Goal: Task Accomplishment & Management: Use online tool/utility

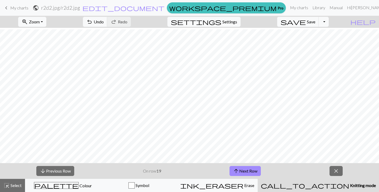
scroll to position [2, 0]
click at [306, 23] on span "save" at bounding box center [292, 21] width 25 height 7
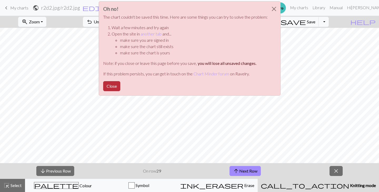
click at [114, 86] on button "Close" at bounding box center [111, 86] width 17 height 10
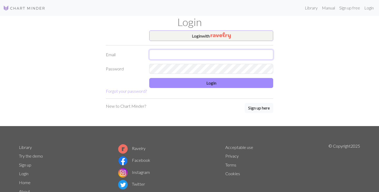
click at [187, 55] on input "text" at bounding box center [211, 55] width 124 height 10
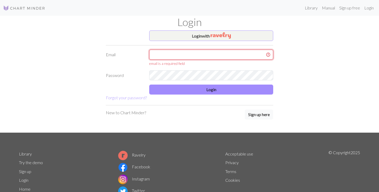
type input "dariak2001@hotmail.com"
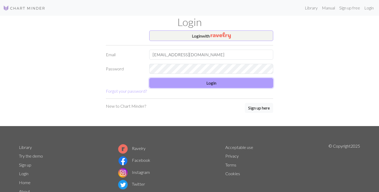
click at [195, 82] on button "Login" at bounding box center [211, 83] width 124 height 10
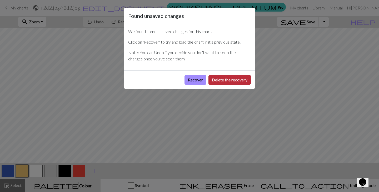
click at [227, 80] on button "Delete the recovery" at bounding box center [229, 80] width 42 height 10
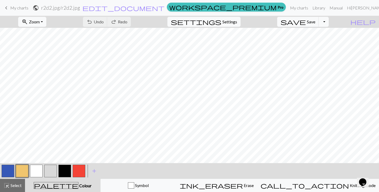
click at [23, 9] on span "My charts" at bounding box center [19, 7] width 18 height 5
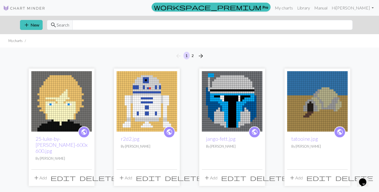
scroll to position [2, 0]
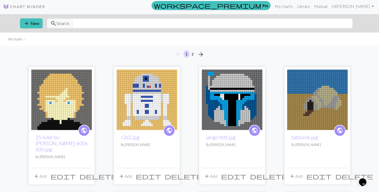
click at [229, 107] on img at bounding box center [232, 100] width 60 height 60
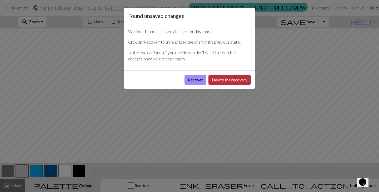
click at [213, 79] on button "Delete the recovery" at bounding box center [229, 80] width 42 height 10
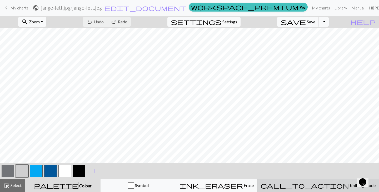
click at [349, 184] on span "Knitting mode" at bounding box center [362, 185] width 27 height 5
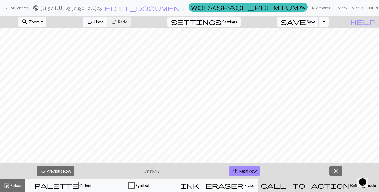
scroll to position [45, 0]
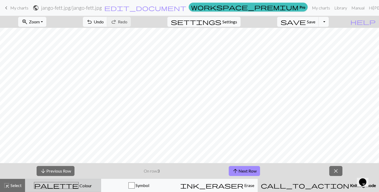
click at [81, 183] on div "palette Colour Colour" at bounding box center [62, 185] width 69 height 7
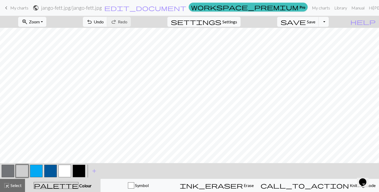
click at [24, 171] on button "button" at bounding box center [22, 171] width 13 height 13
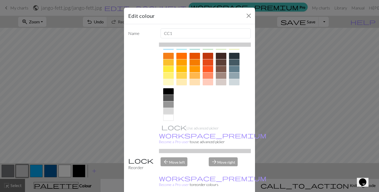
scroll to position [75, 0]
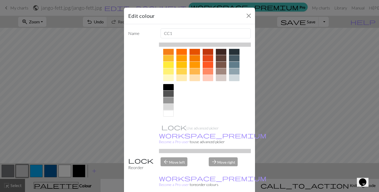
click at [182, 77] on div at bounding box center [181, 78] width 11 height 6
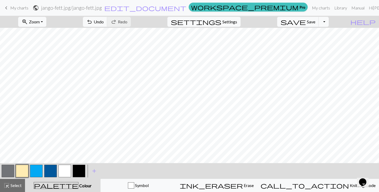
click at [20, 172] on button "button" at bounding box center [22, 171] width 13 height 13
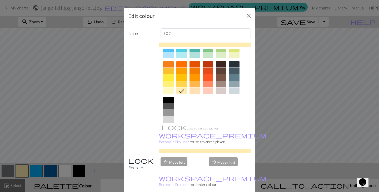
scroll to position [63, 0]
click at [168, 113] on div at bounding box center [168, 113] width 11 height 6
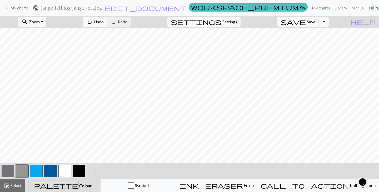
click at [4, 172] on button "button" at bounding box center [8, 171] width 13 height 13
click at [7, 169] on button "button" at bounding box center [8, 171] width 13 height 13
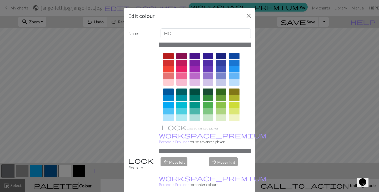
scroll to position [75, 0]
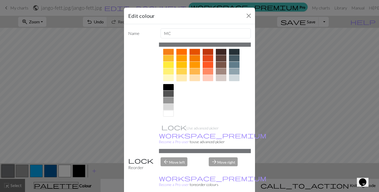
click at [180, 79] on div at bounding box center [181, 78] width 11 height 6
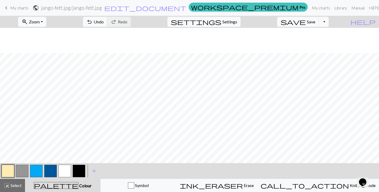
scroll to position [46, 0]
click at [23, 171] on button "button" at bounding box center [22, 171] width 13 height 13
click at [24, 171] on button "button" at bounding box center [22, 171] width 13 height 13
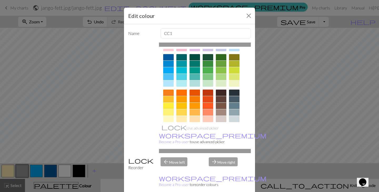
scroll to position [75, 0]
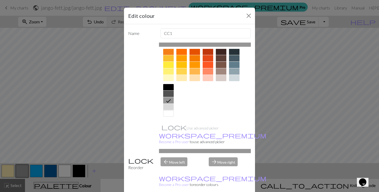
click at [169, 92] on div at bounding box center [168, 94] width 11 height 6
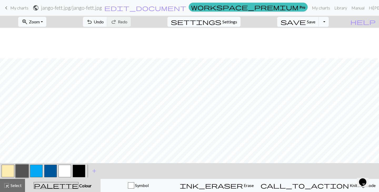
scroll to position [46, 0]
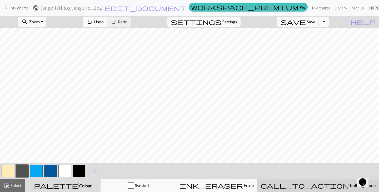
click at [349, 187] on span "Knitting mode" at bounding box center [362, 185] width 27 height 5
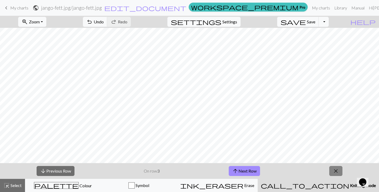
click at [335, 168] on span "close" at bounding box center [335, 170] width 6 height 7
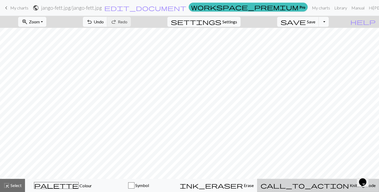
click at [349, 184] on span "Knitting mode" at bounding box center [362, 185] width 27 height 5
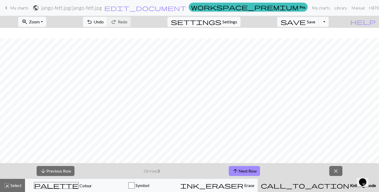
scroll to position [46, 0]
